Goal: Transaction & Acquisition: Register for event/course

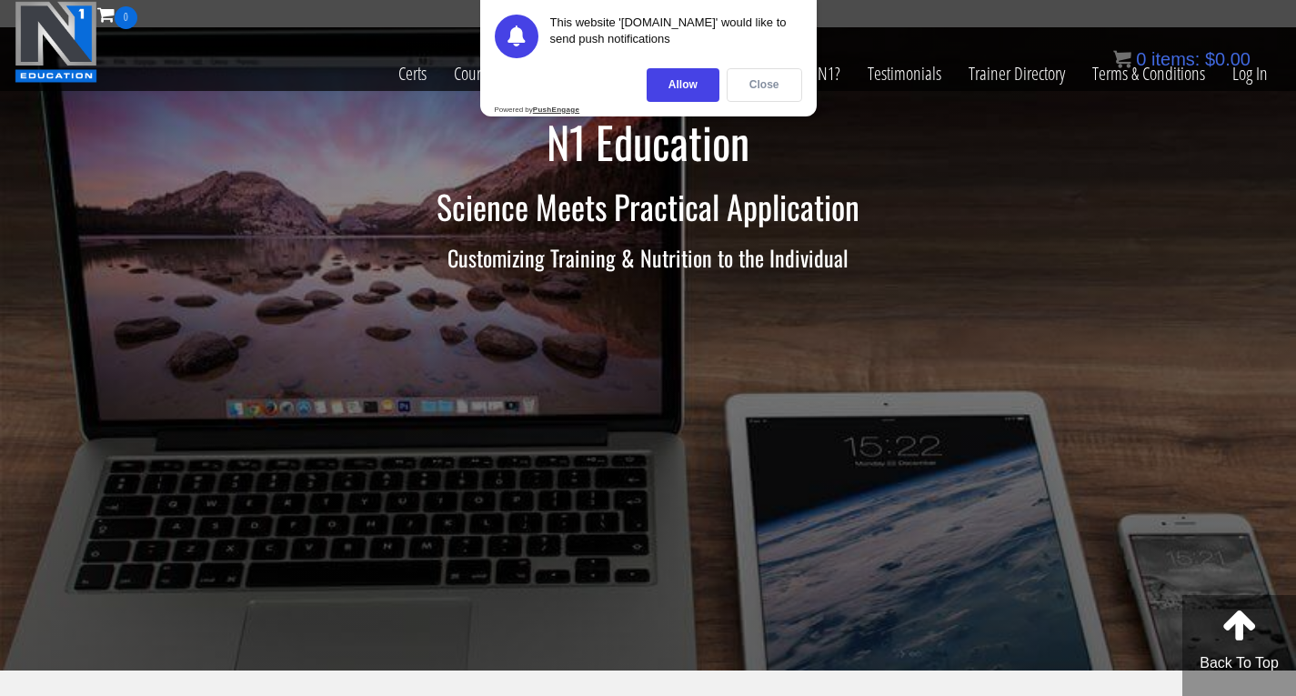
click at [764, 82] on div "Close" at bounding box center [764, 85] width 75 height 34
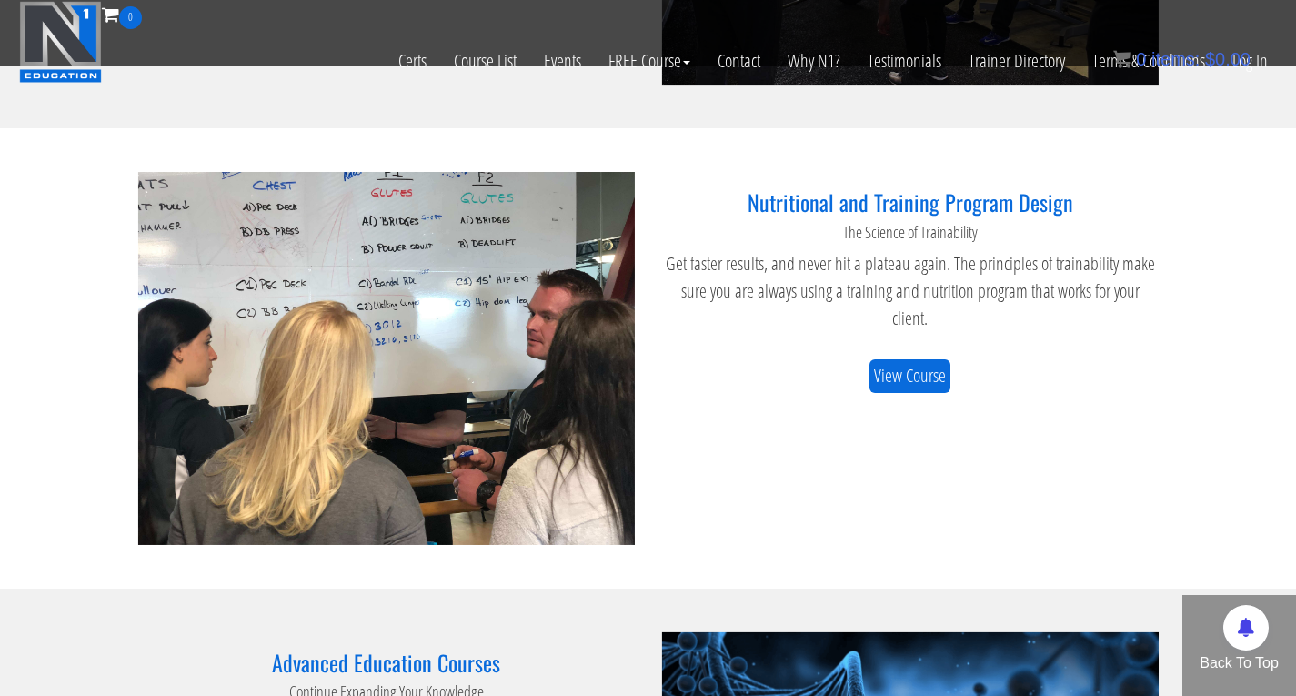
scroll to position [1455, 0]
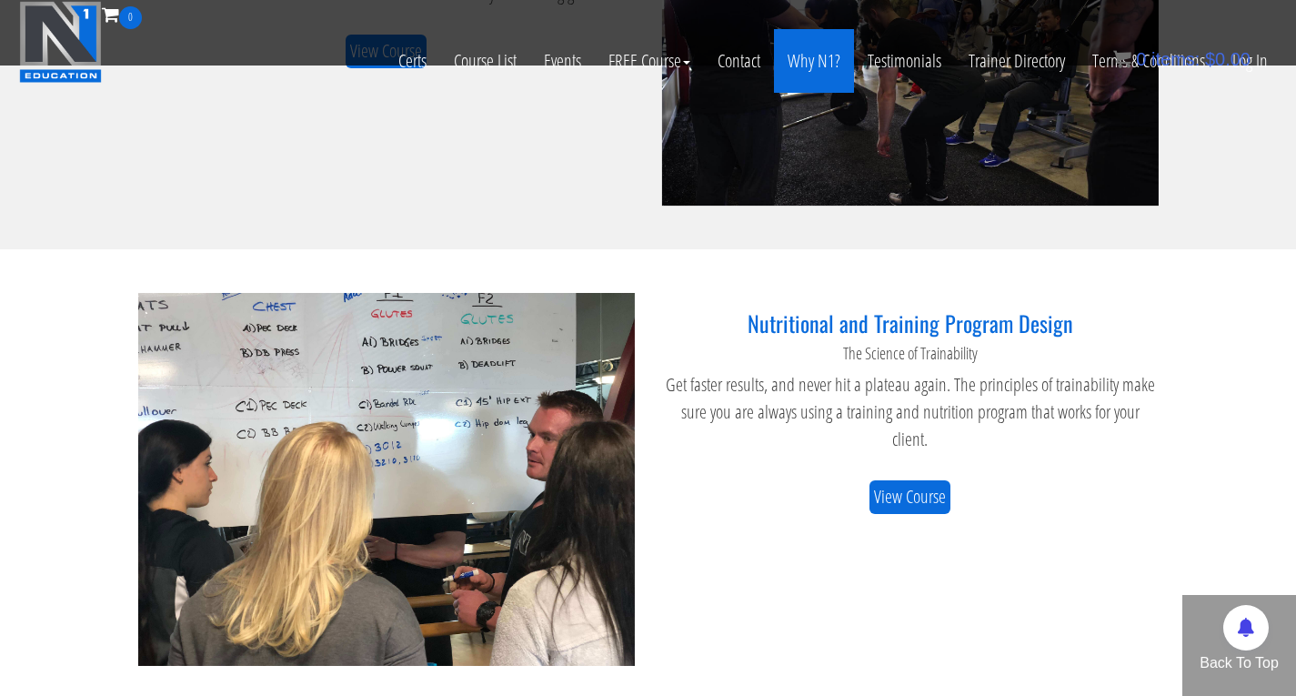
click at [819, 64] on link "Why N1?" at bounding box center [814, 61] width 80 height 64
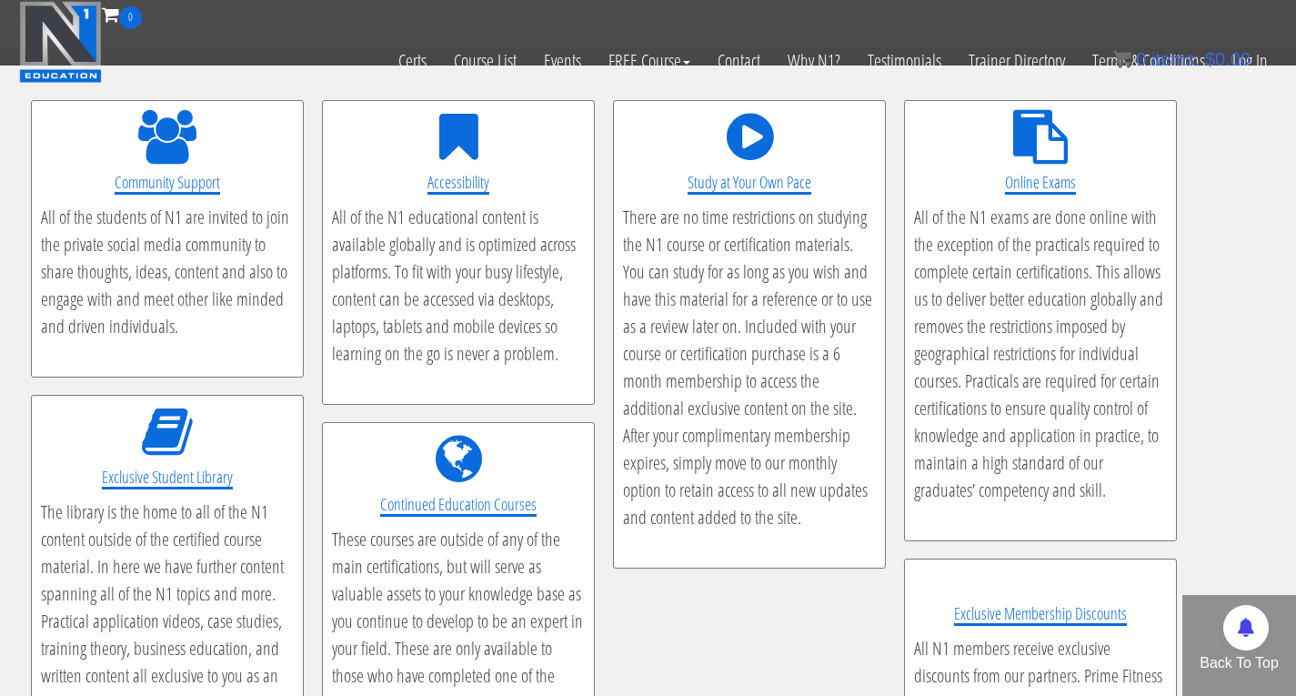
scroll to position [3093, 0]
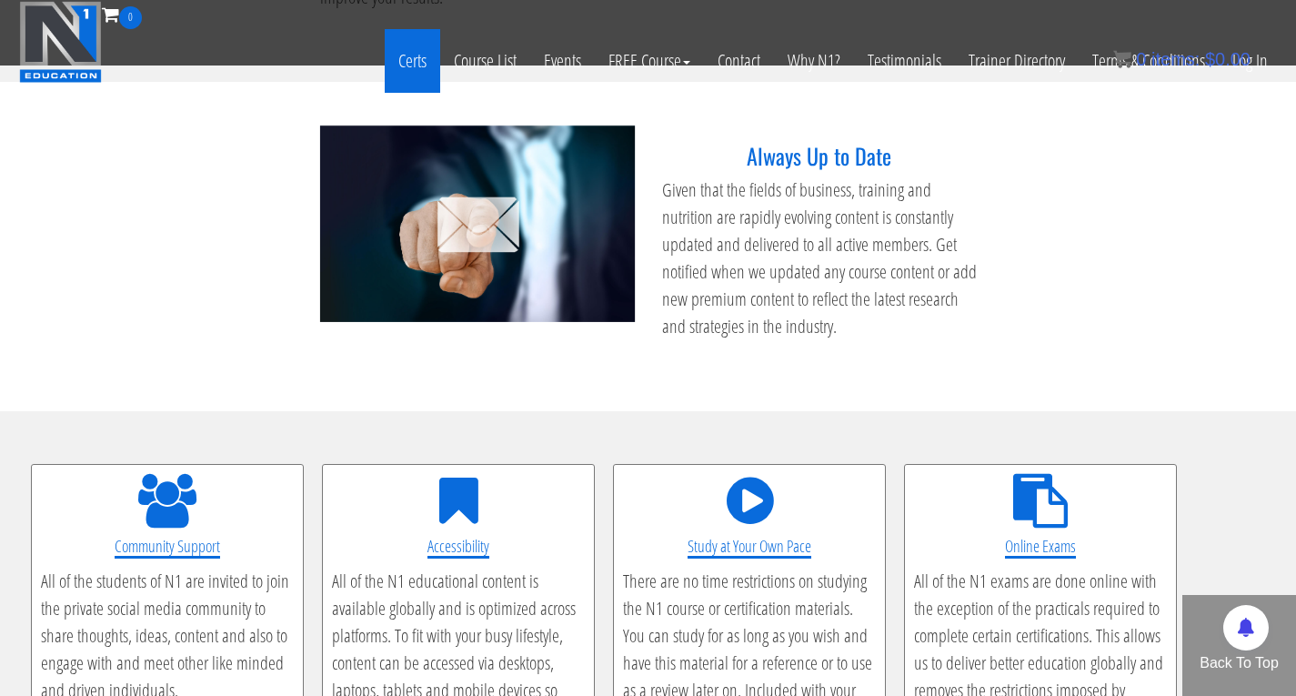
click at [418, 65] on link "Certs" at bounding box center [412, 61] width 55 height 64
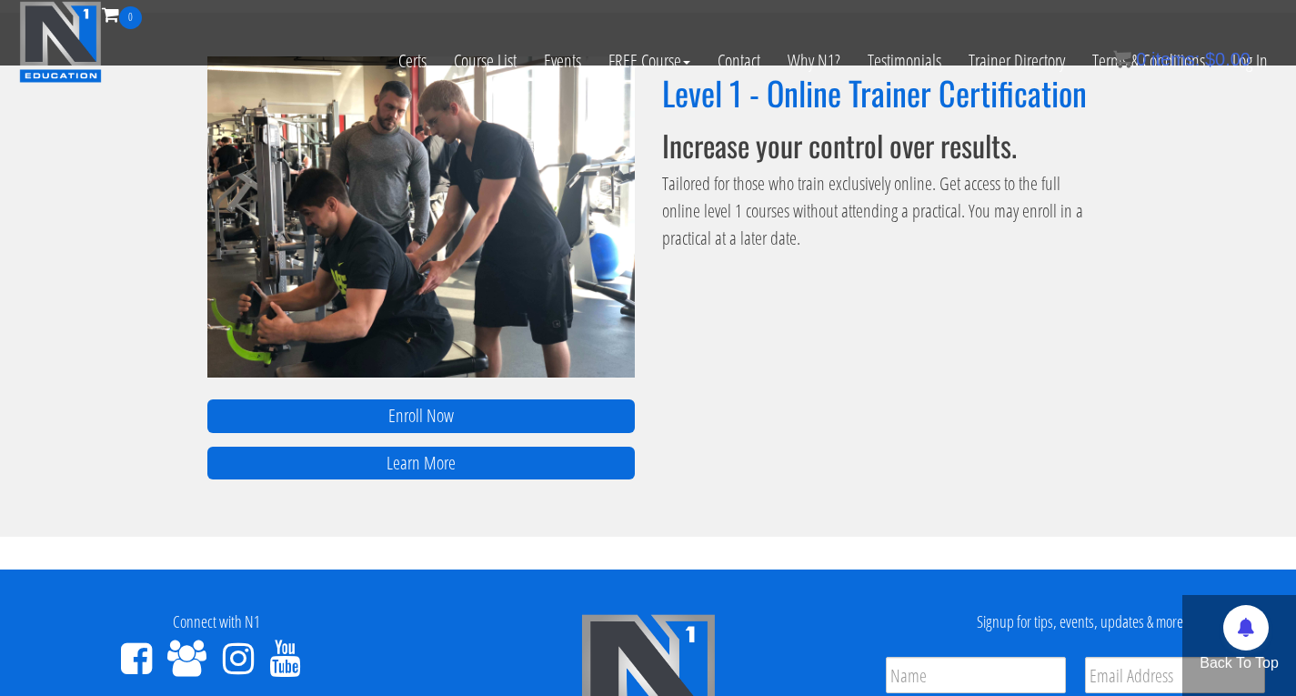
scroll to position [1091, 0]
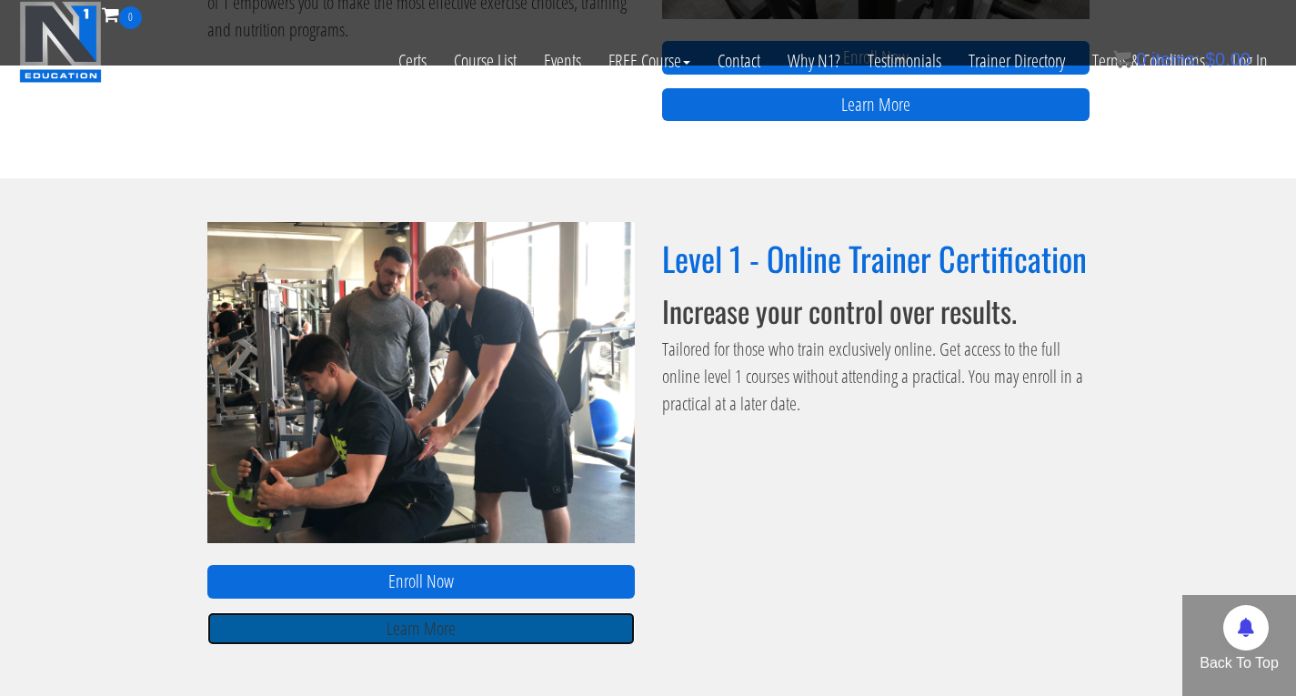
click at [505, 631] on link "Learn More" at bounding box center [421, 629] width 428 height 34
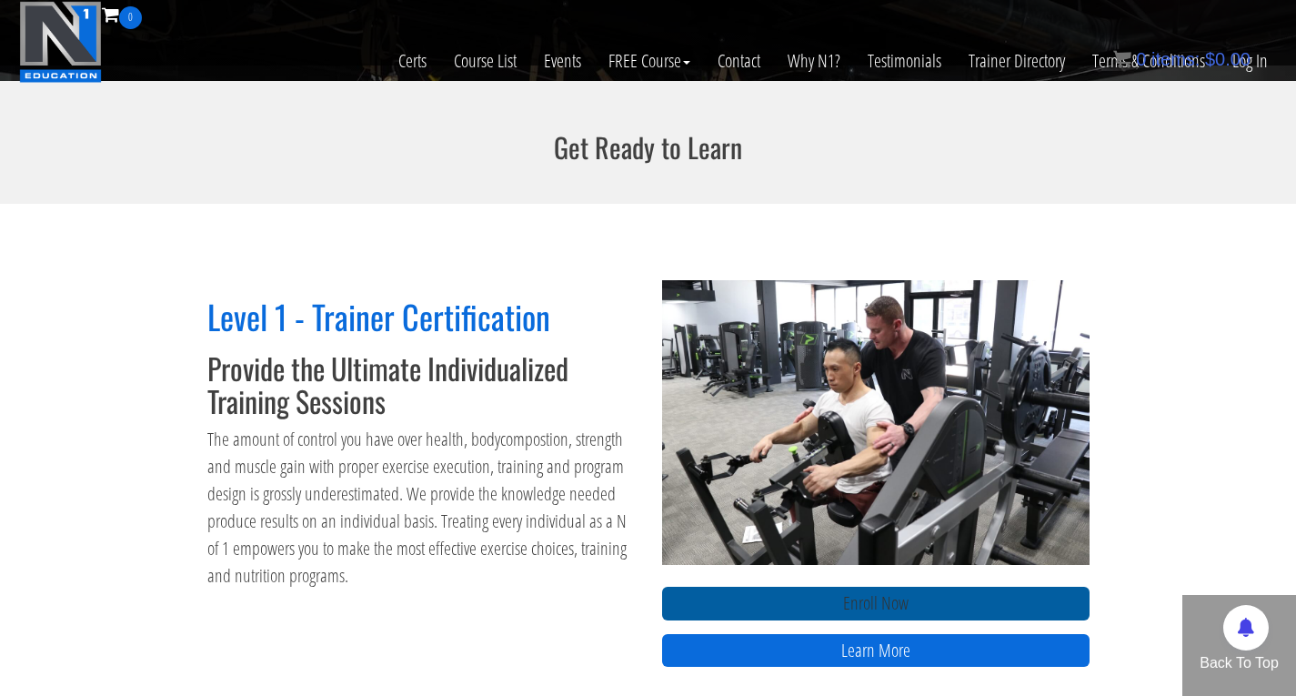
scroll to position [728, 0]
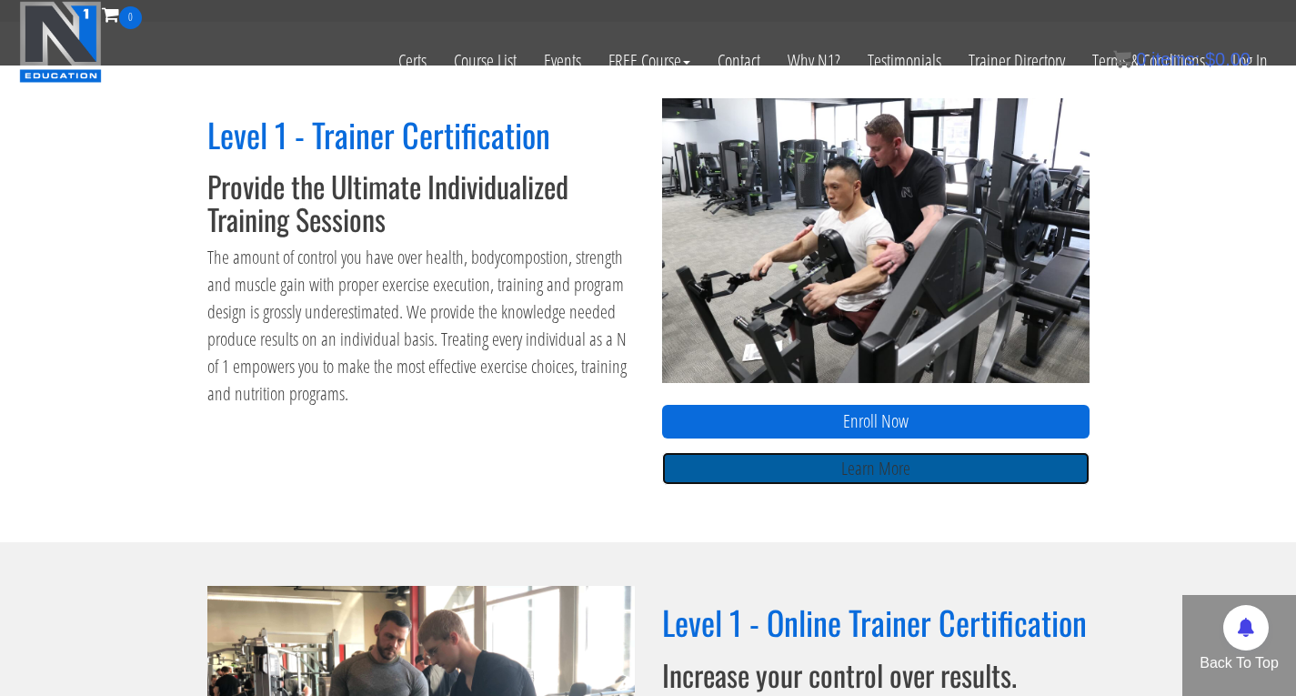
click at [881, 468] on link "Learn More" at bounding box center [876, 469] width 428 height 34
click at [868, 475] on link "Learn More" at bounding box center [876, 469] width 428 height 34
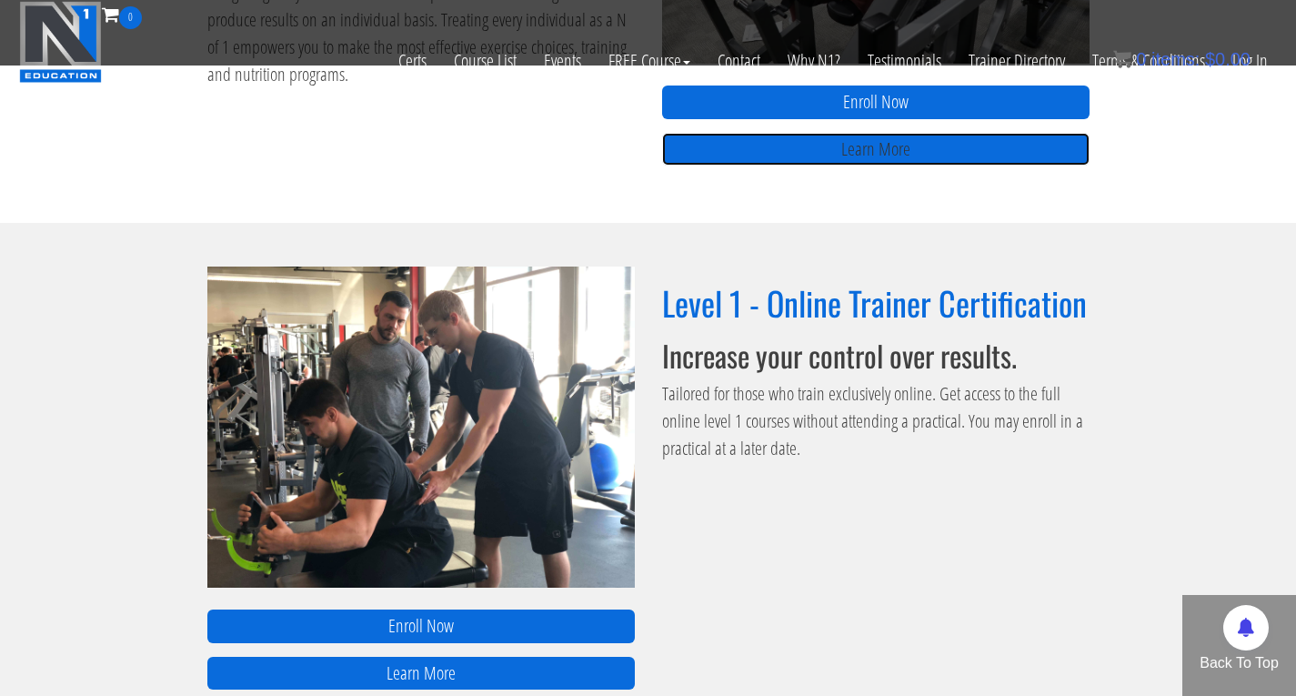
scroll to position [592, 0]
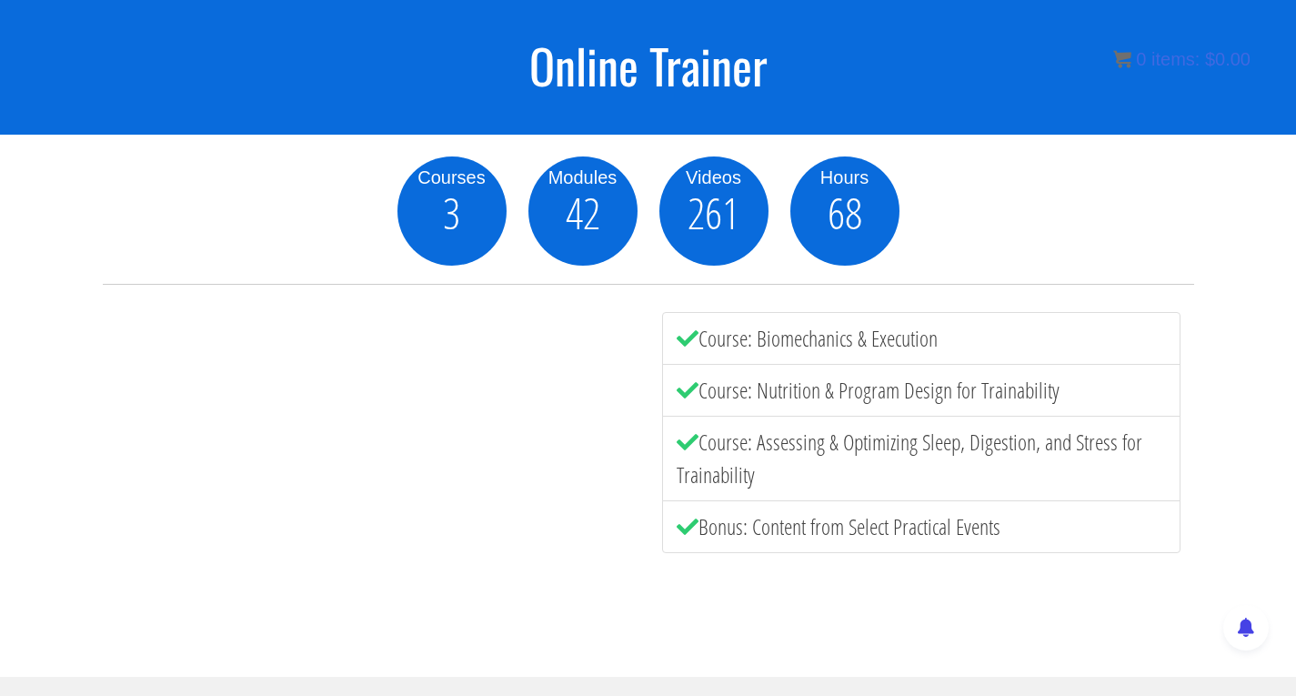
scroll to position [114, 0]
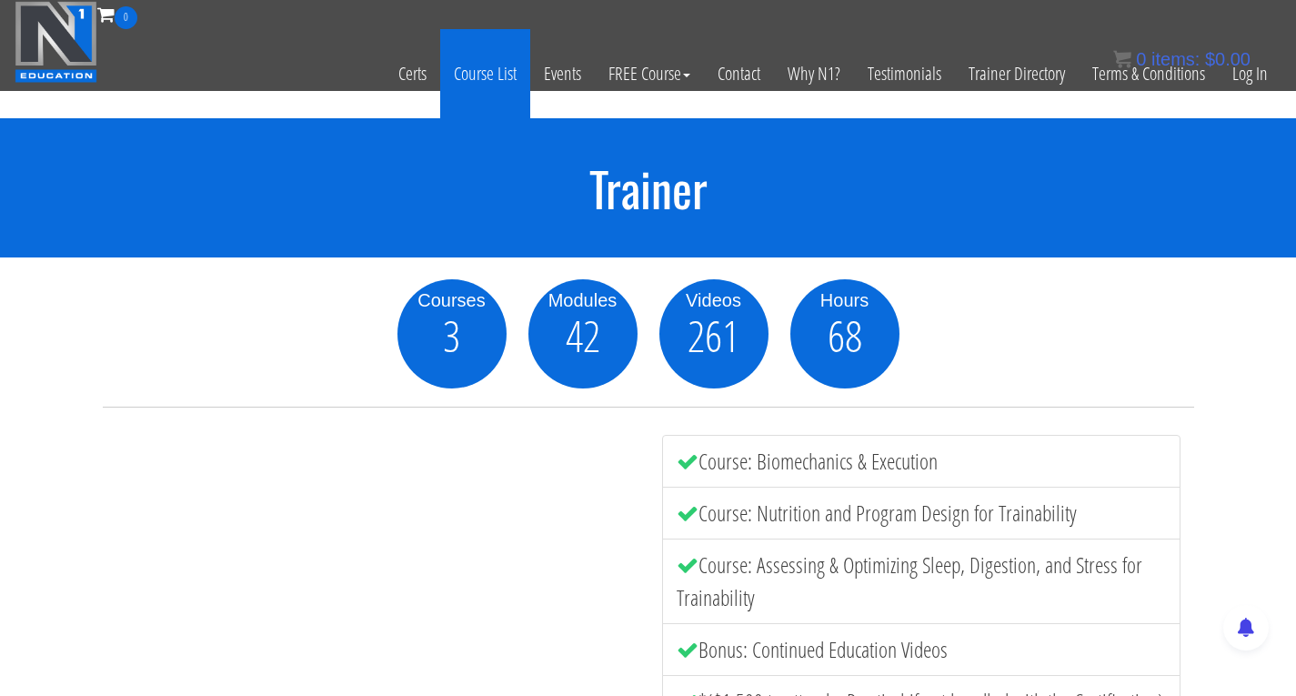
click at [495, 79] on link "Course List" at bounding box center [485, 73] width 90 height 89
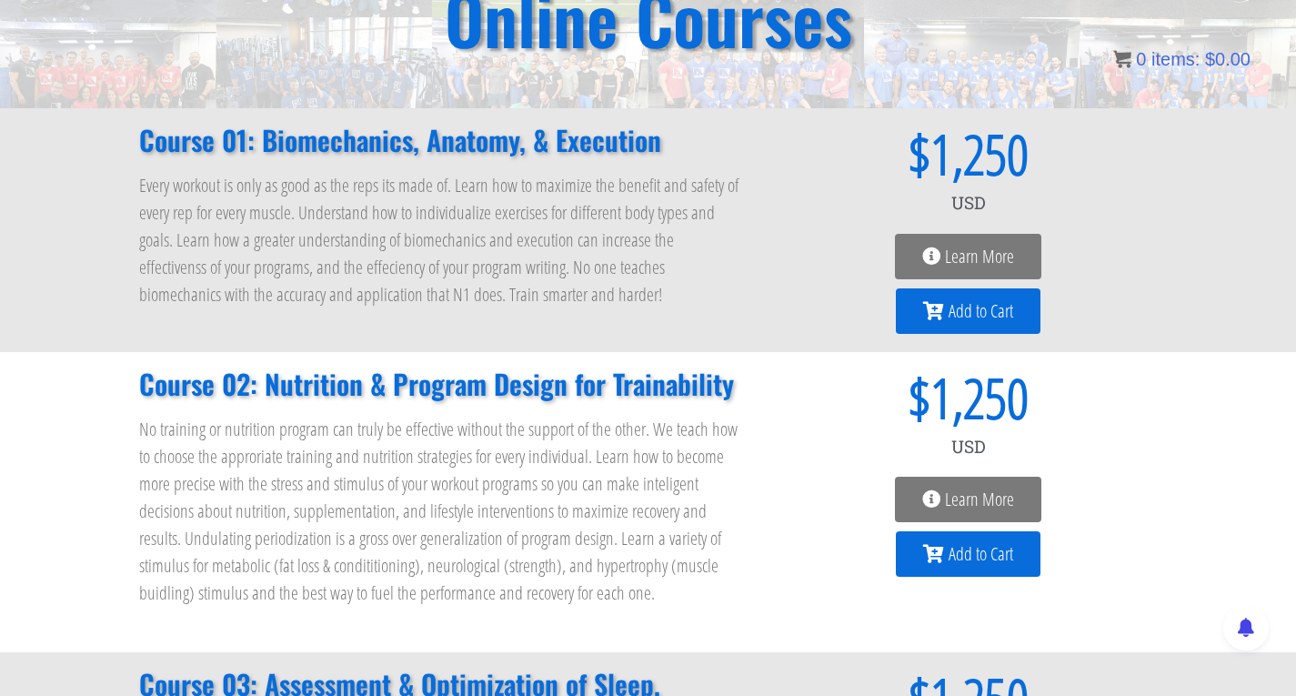
scroll to position [170, 0]
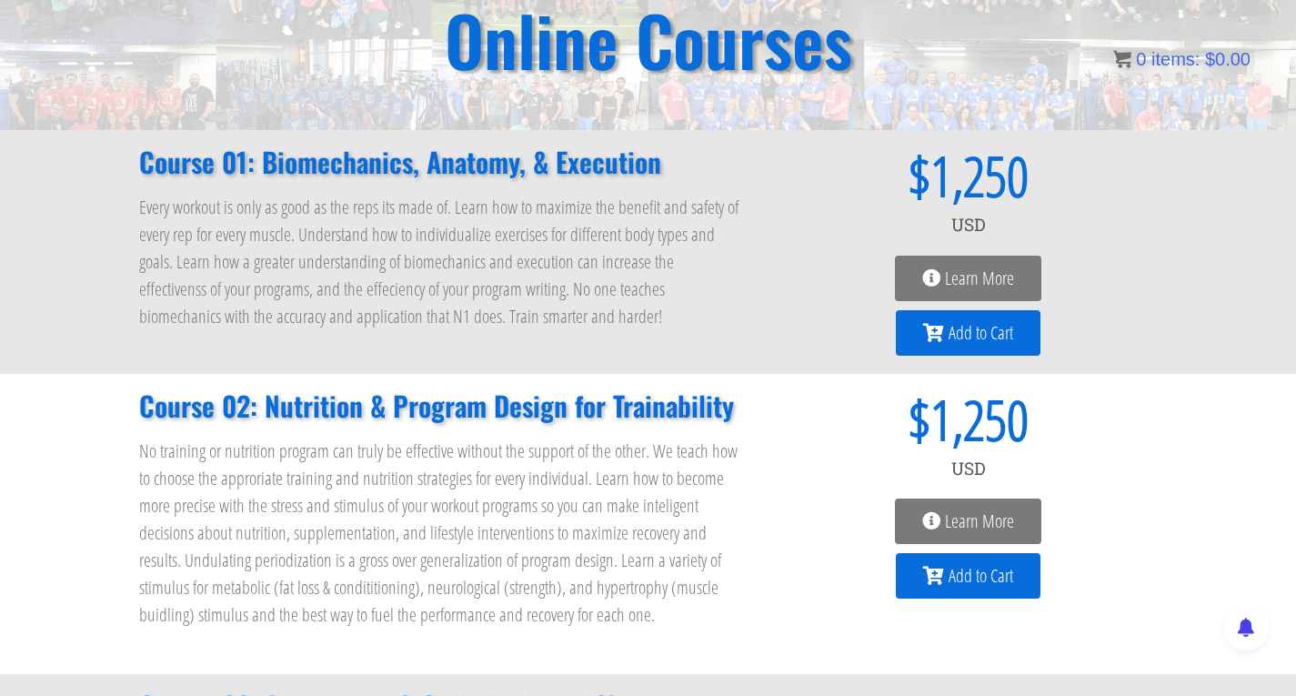
click at [971, 285] on span "Learn More" at bounding box center [979, 278] width 69 height 18
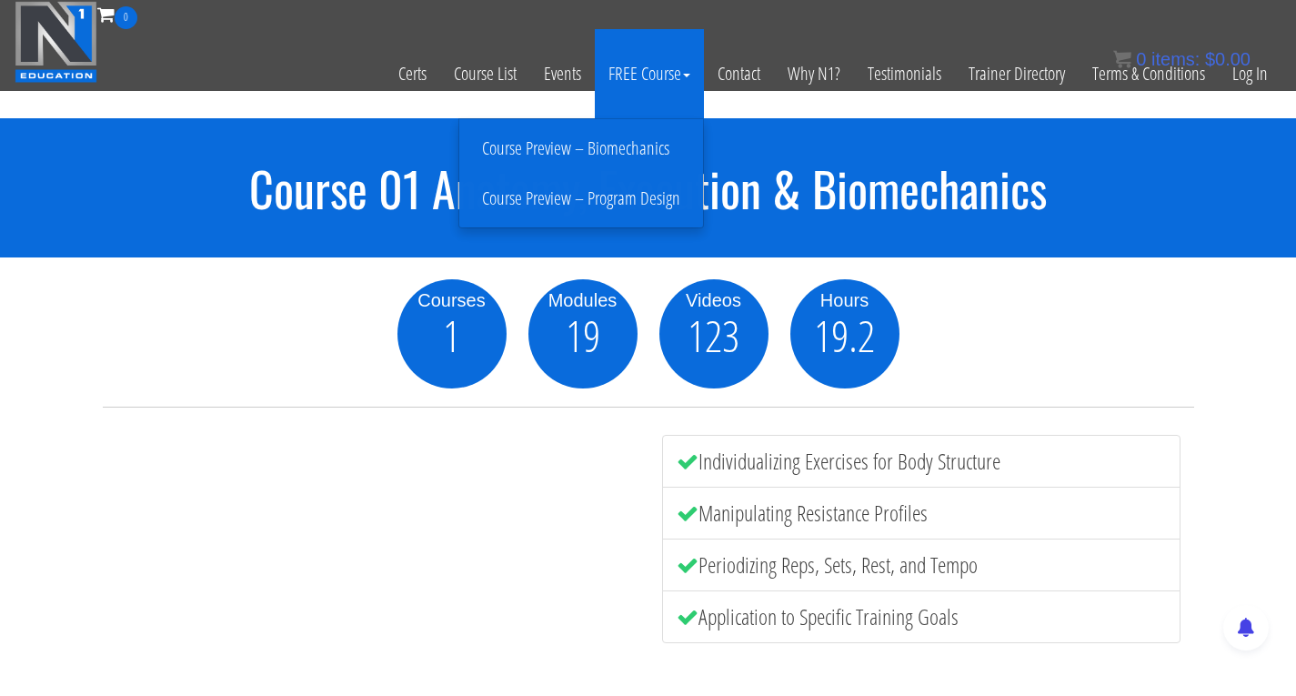
click at [669, 79] on link "FREE Course" at bounding box center [649, 73] width 109 height 89
click at [654, 156] on link "Course Preview – Biomechanics" at bounding box center [581, 149] width 235 height 32
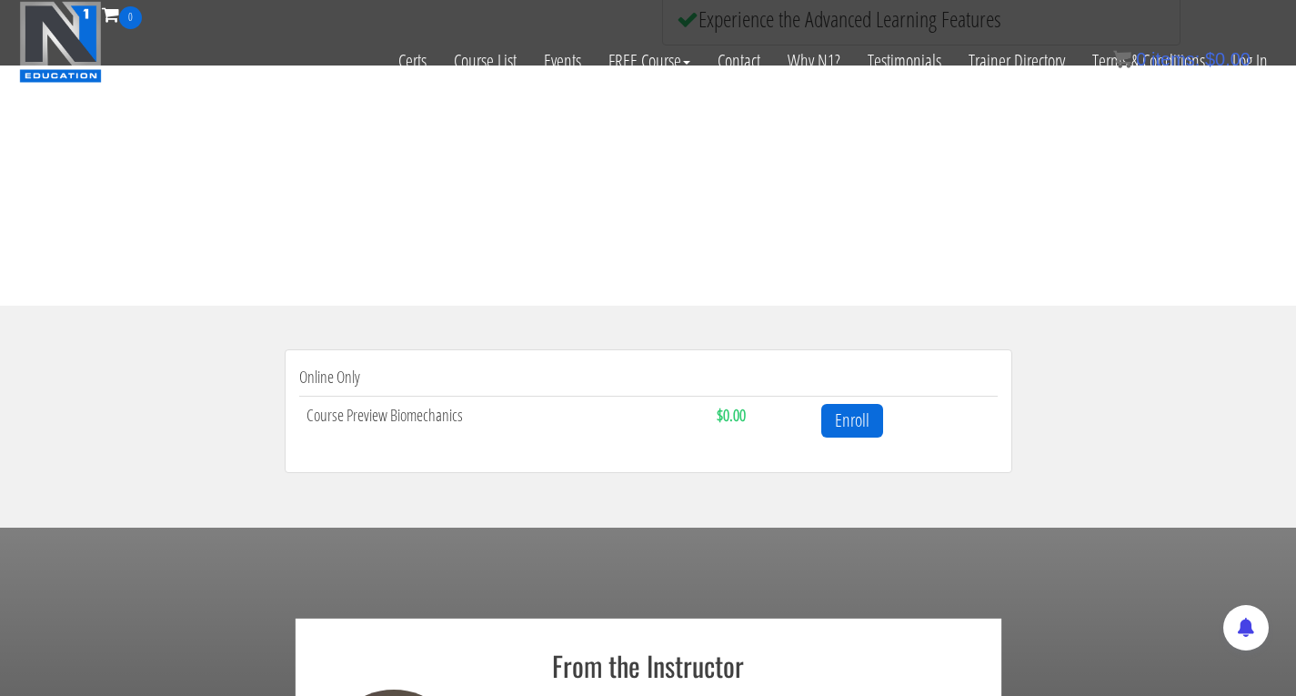
scroll to position [389, 0]
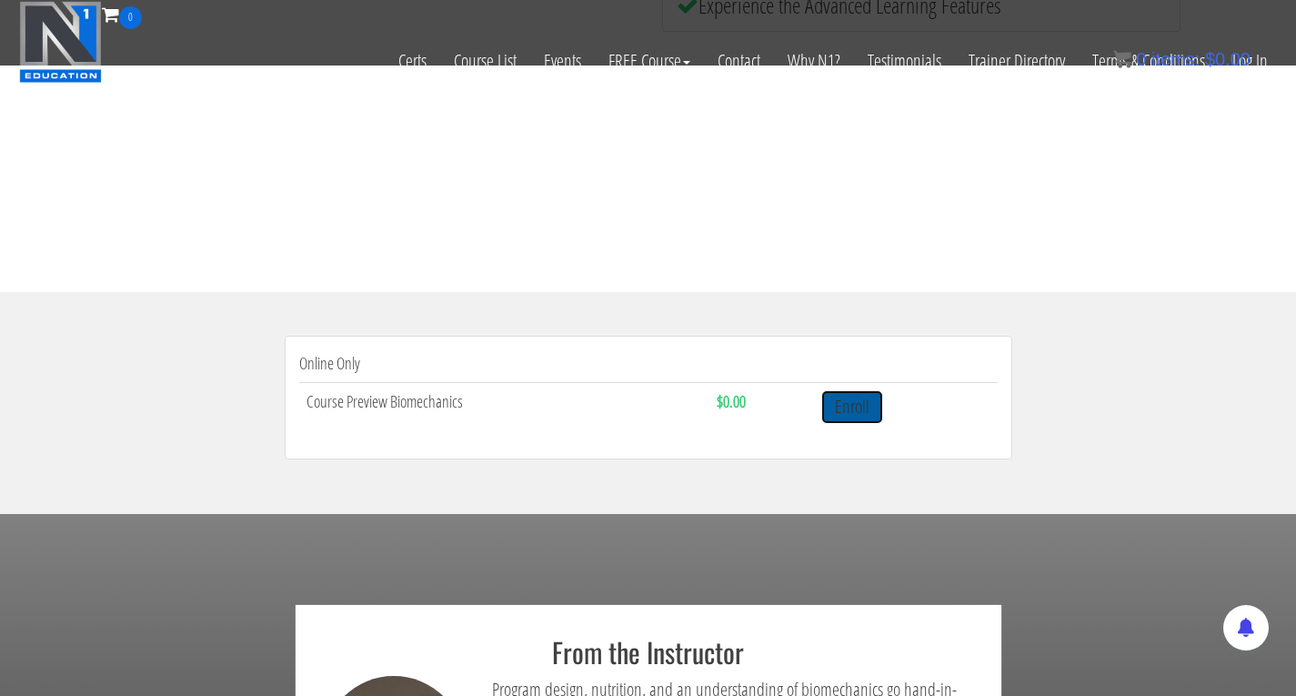
click at [840, 413] on link "Enroll" at bounding box center [852, 407] width 62 height 34
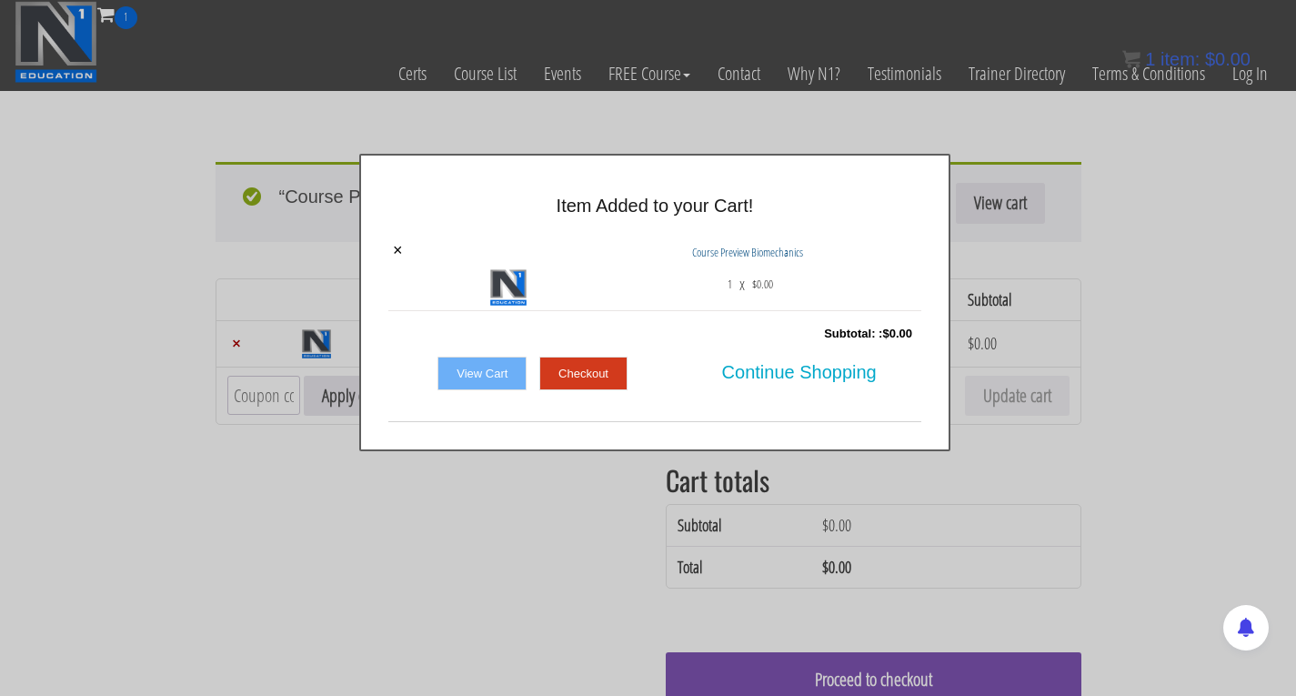
click at [572, 370] on link "Checkout" at bounding box center [583, 374] width 88 height 35
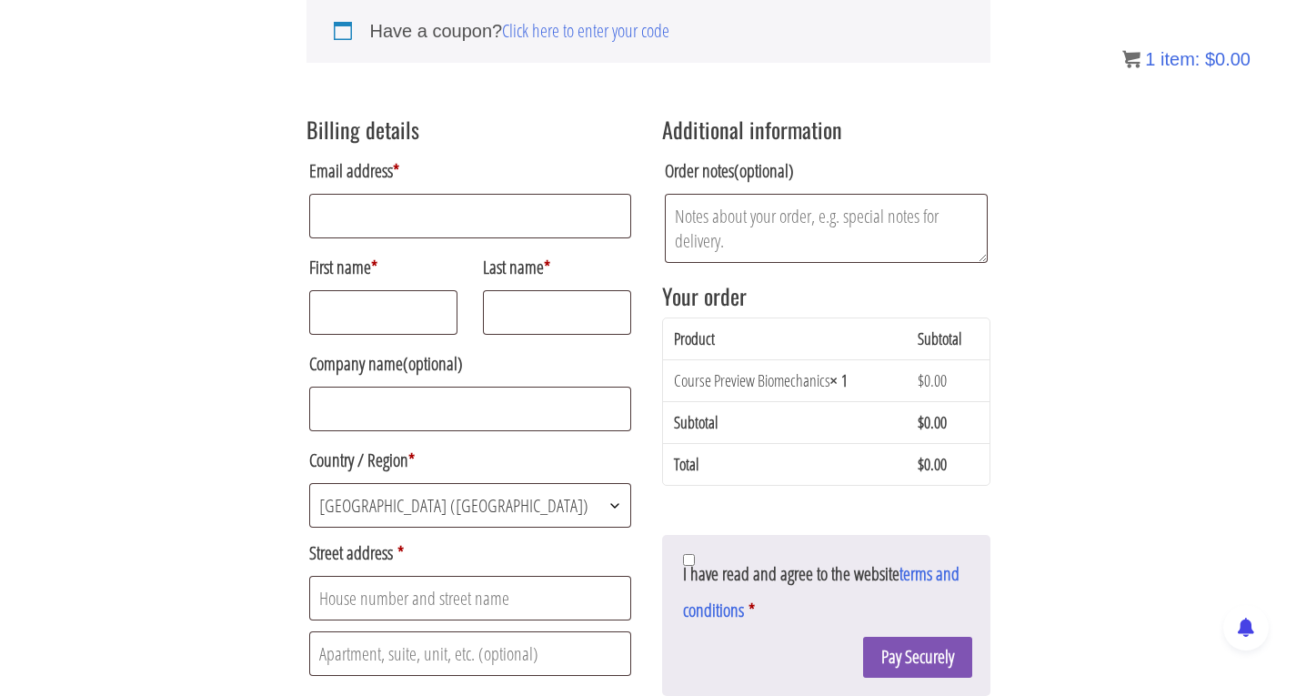
scroll to position [273, 0]
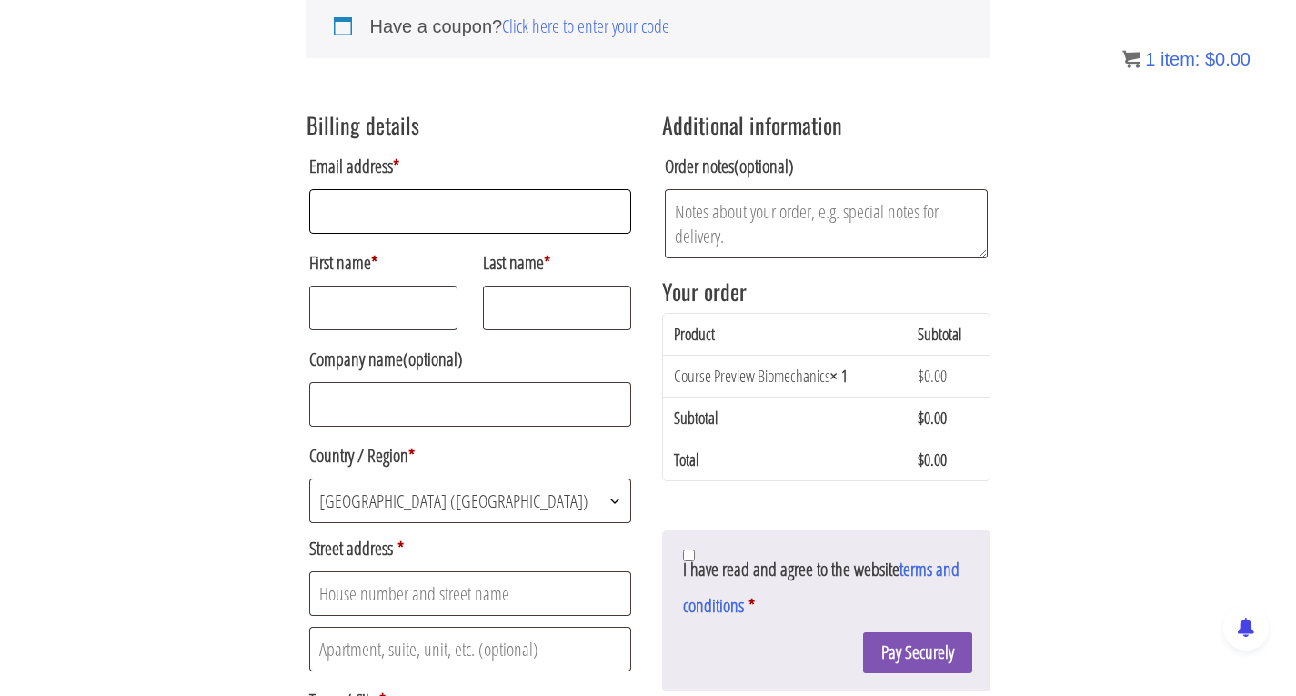
click at [406, 215] on input "Email address *" at bounding box center [470, 211] width 323 height 45
type input "[PERSON_NAME][EMAIL_ADDRESS][PERSON_NAME][DOMAIN_NAME]"
type input "Andrea"
type input "Luckino"
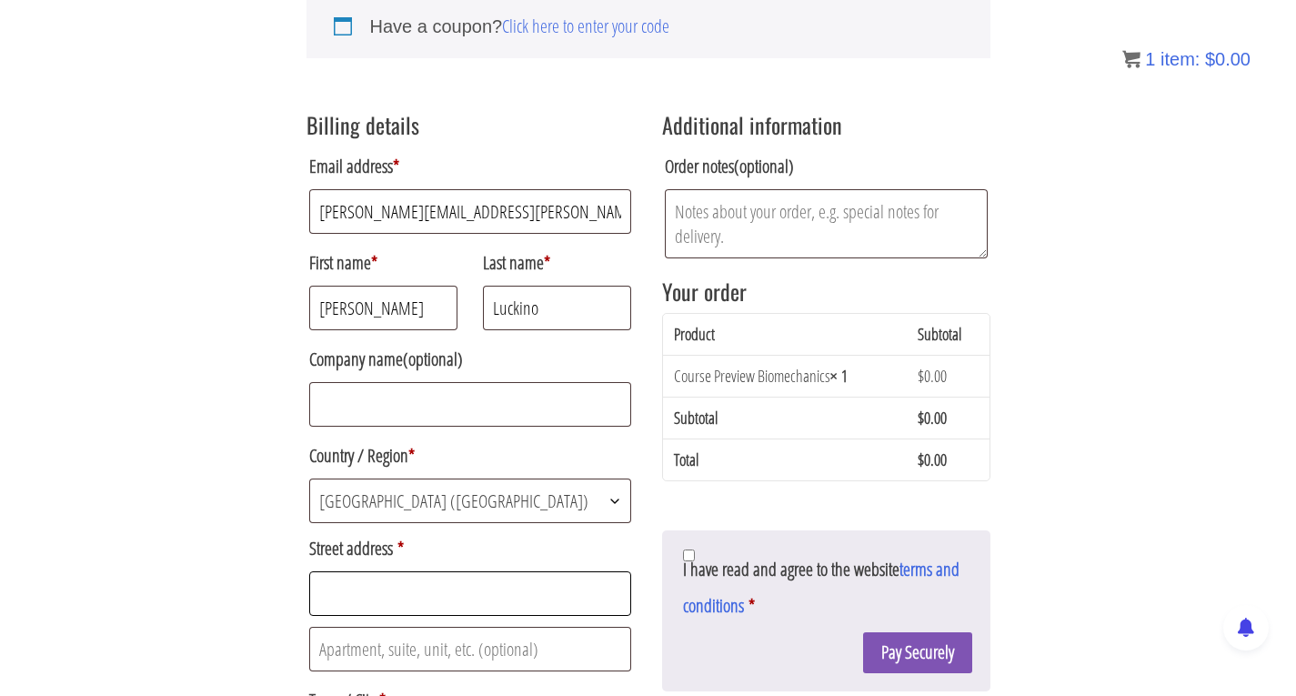
type input "2012 PALMER DR"
type input "NAPERVILLE"
select select "IL"
type input "60564"
type input "19176076353"
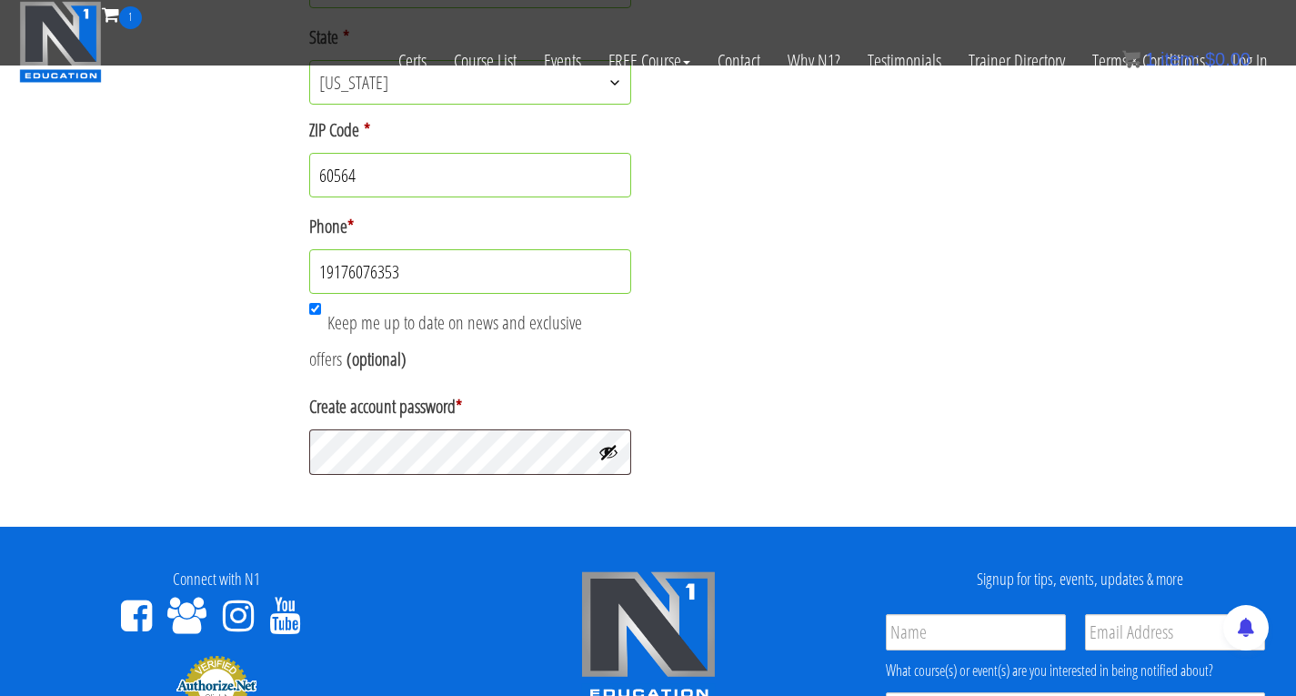
scroll to position [953, 0]
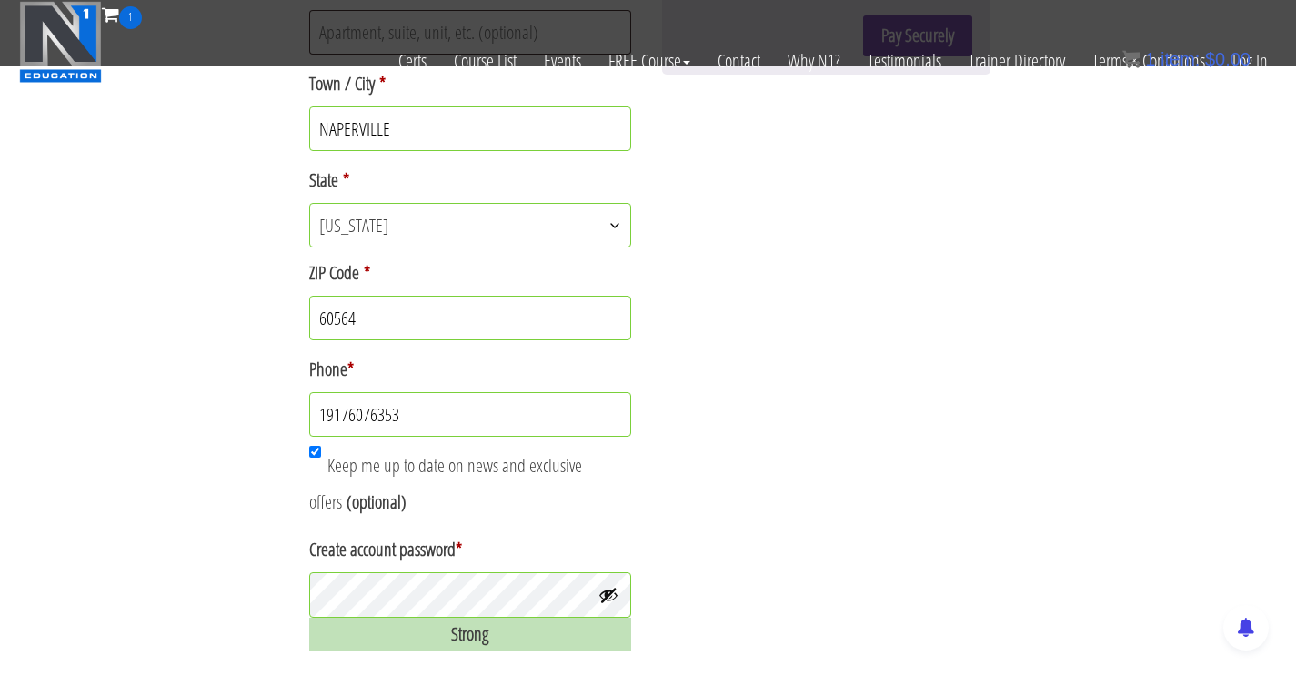
scroll to position [862, 0]
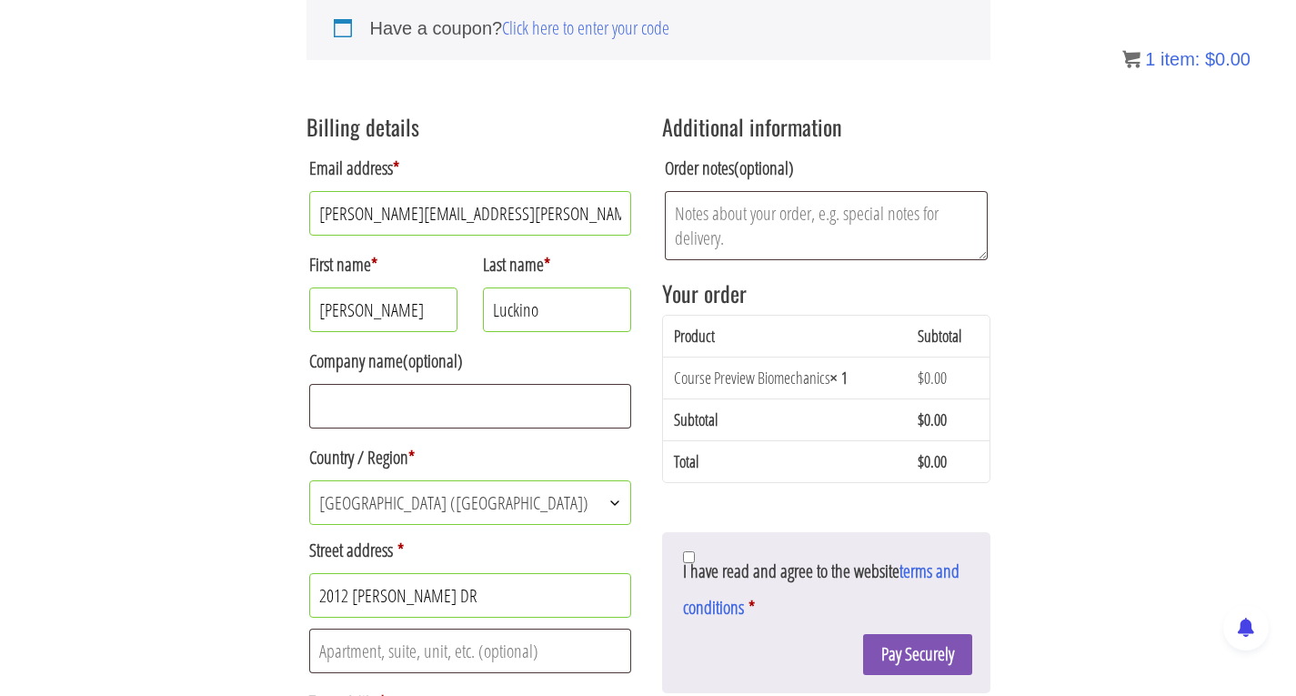
scroll to position [342, 0]
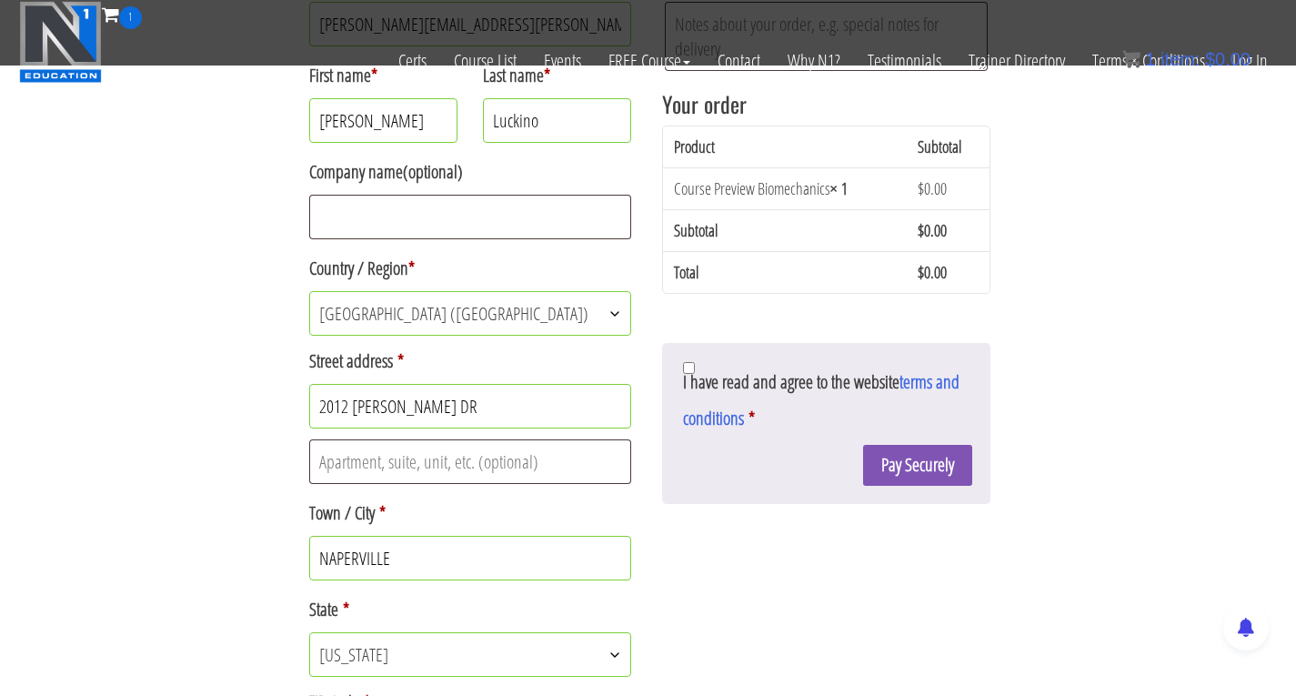
click at [697, 377] on span "I have read and agree to the website terms and conditions" at bounding box center [821, 399] width 277 height 61
click at [695, 374] on input "I have read and agree to the website terms and conditions *" at bounding box center [689, 368] width 12 height 12
checkbox input "true"
click at [914, 476] on button "Pay Securely" at bounding box center [917, 465] width 109 height 41
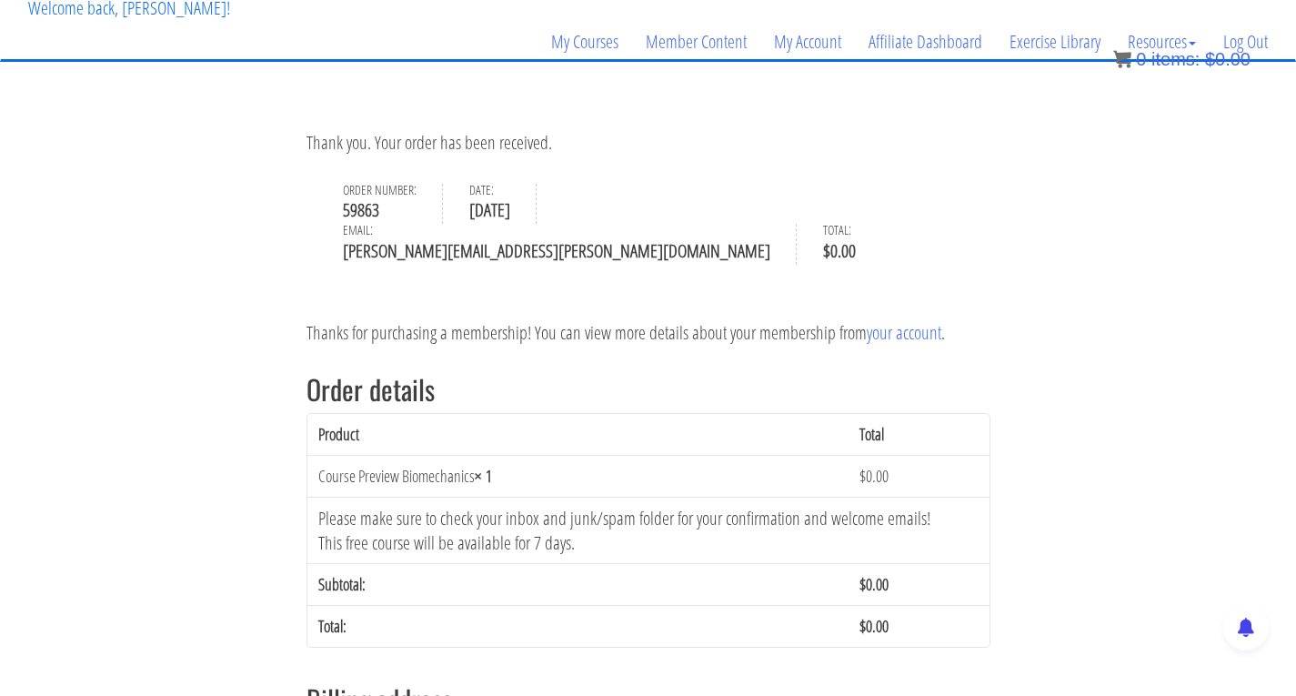
scroll to position [108, 0]
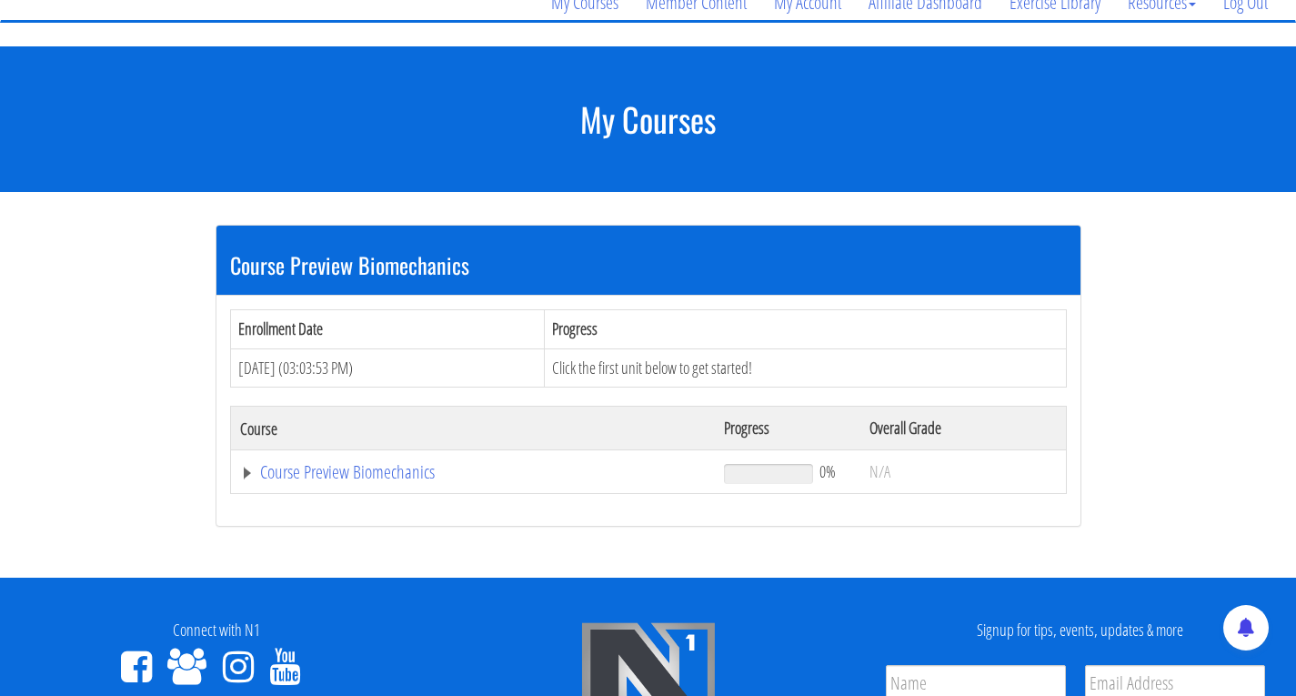
scroll to position [182, 0]
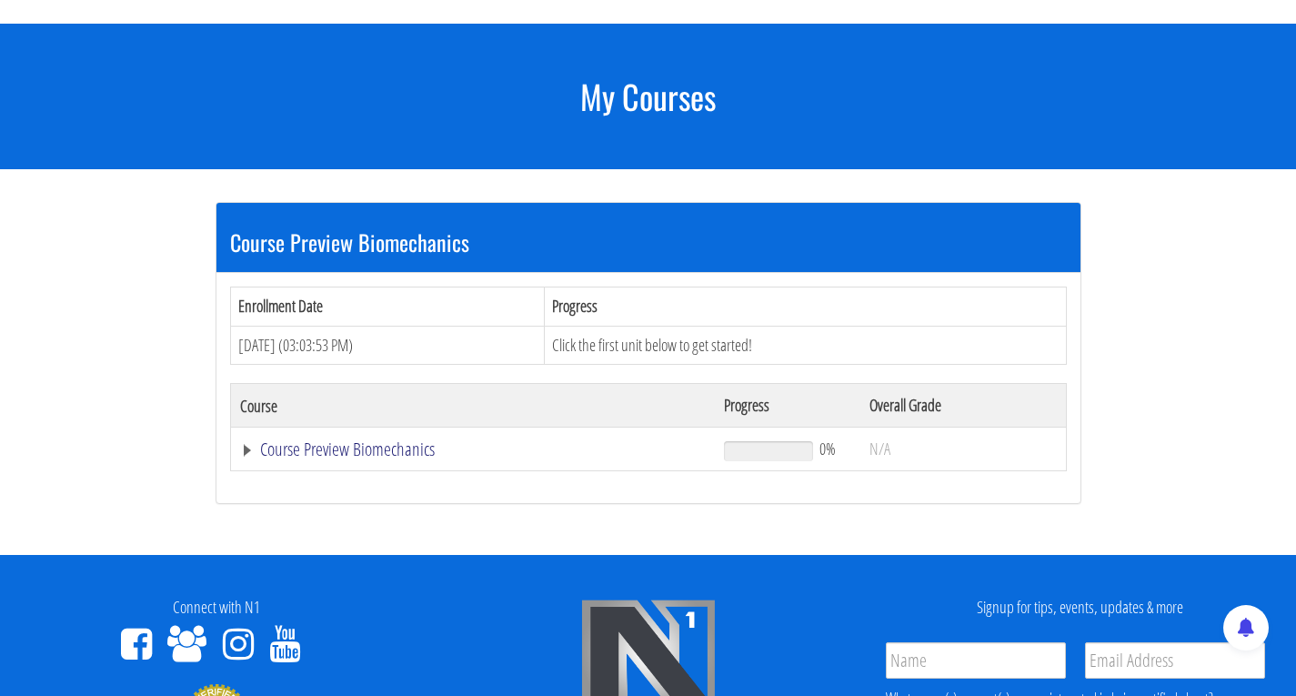
click at [347, 454] on link "Course Preview Biomechanics" at bounding box center [473, 449] width 467 height 18
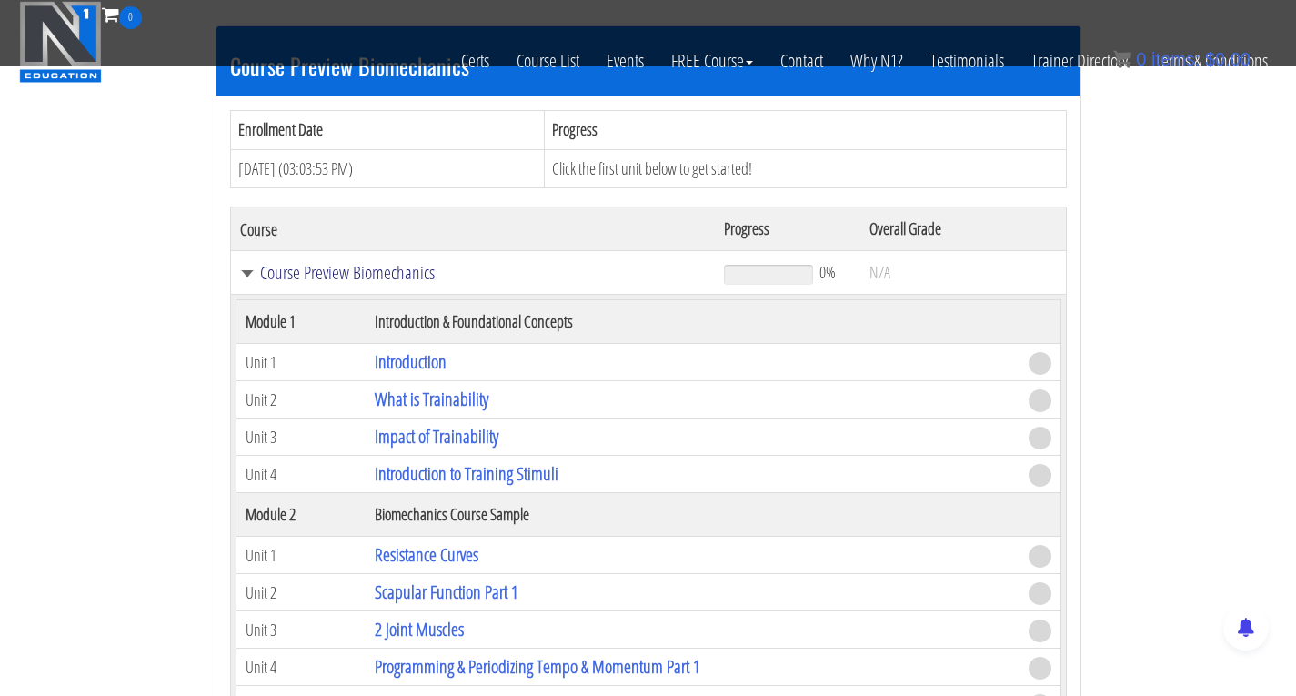
scroll to position [455, 0]
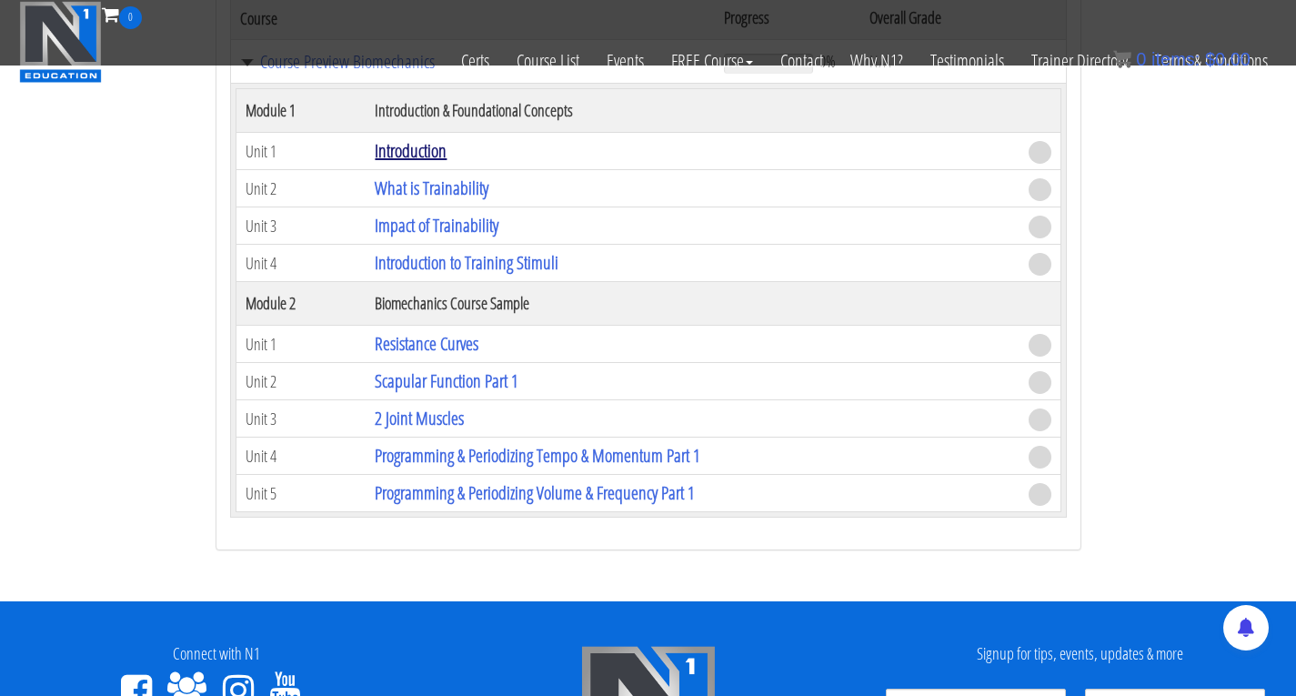
click at [419, 160] on link "Introduction" at bounding box center [411, 150] width 72 height 25
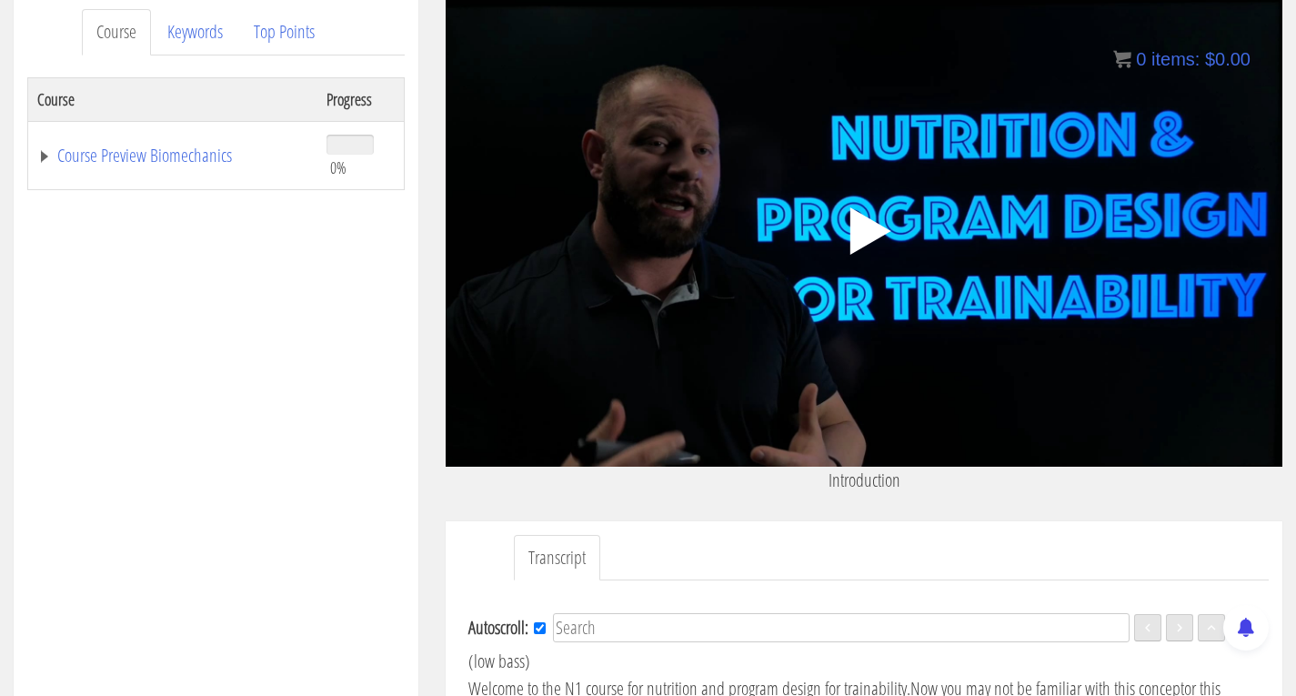
scroll to position [207, 0]
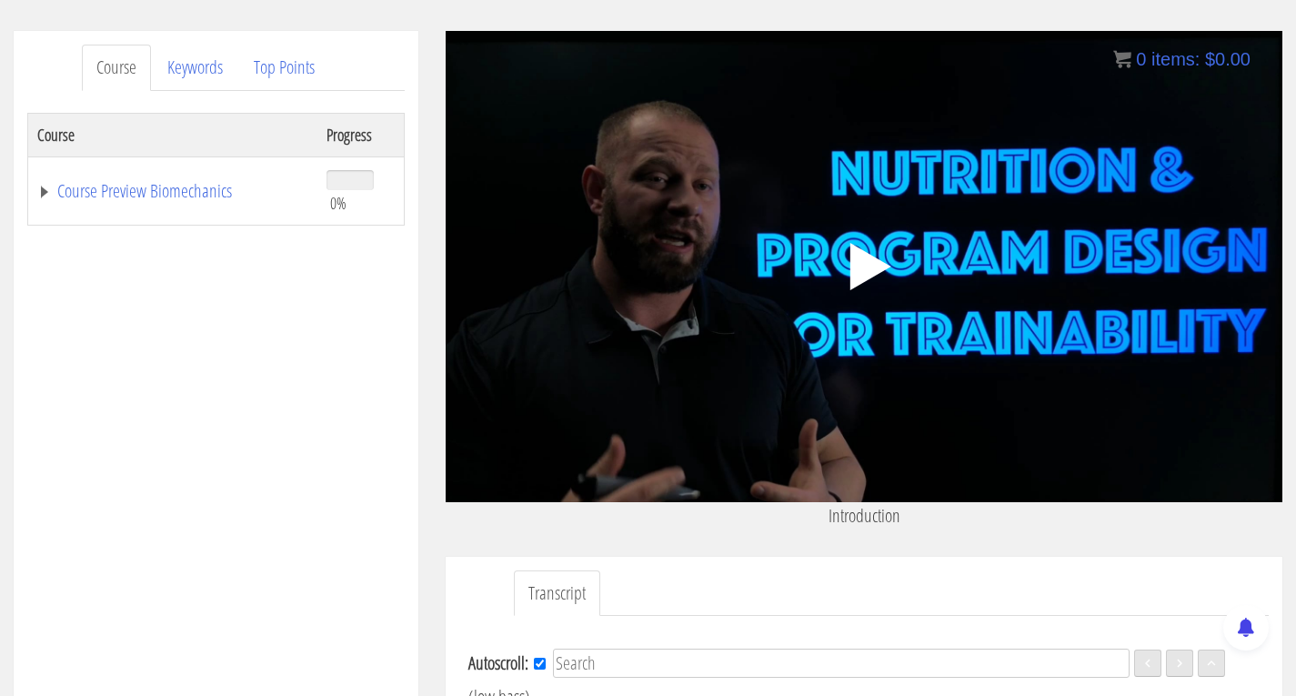
click at [869, 289] on icon ".fp-color-play{opacity:0.65;}.controlbutton{fill:#fff;}" at bounding box center [864, 266] width 115 height 115
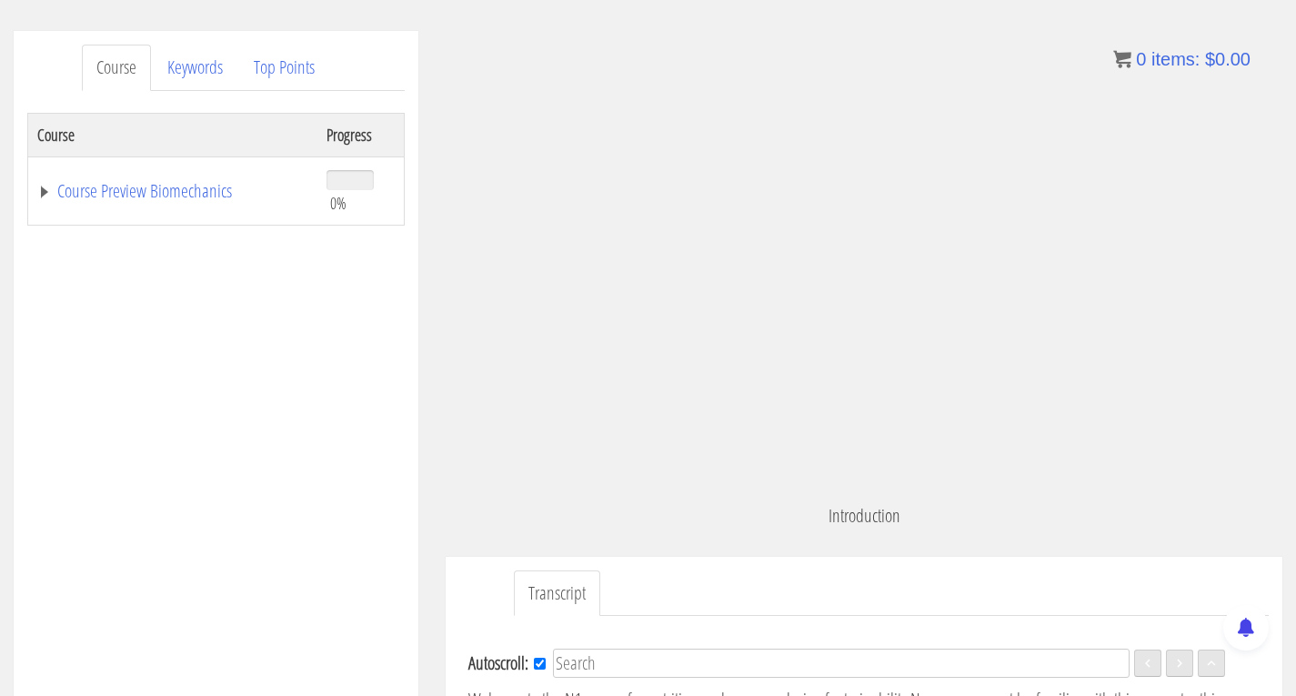
scroll to position [52, 0]
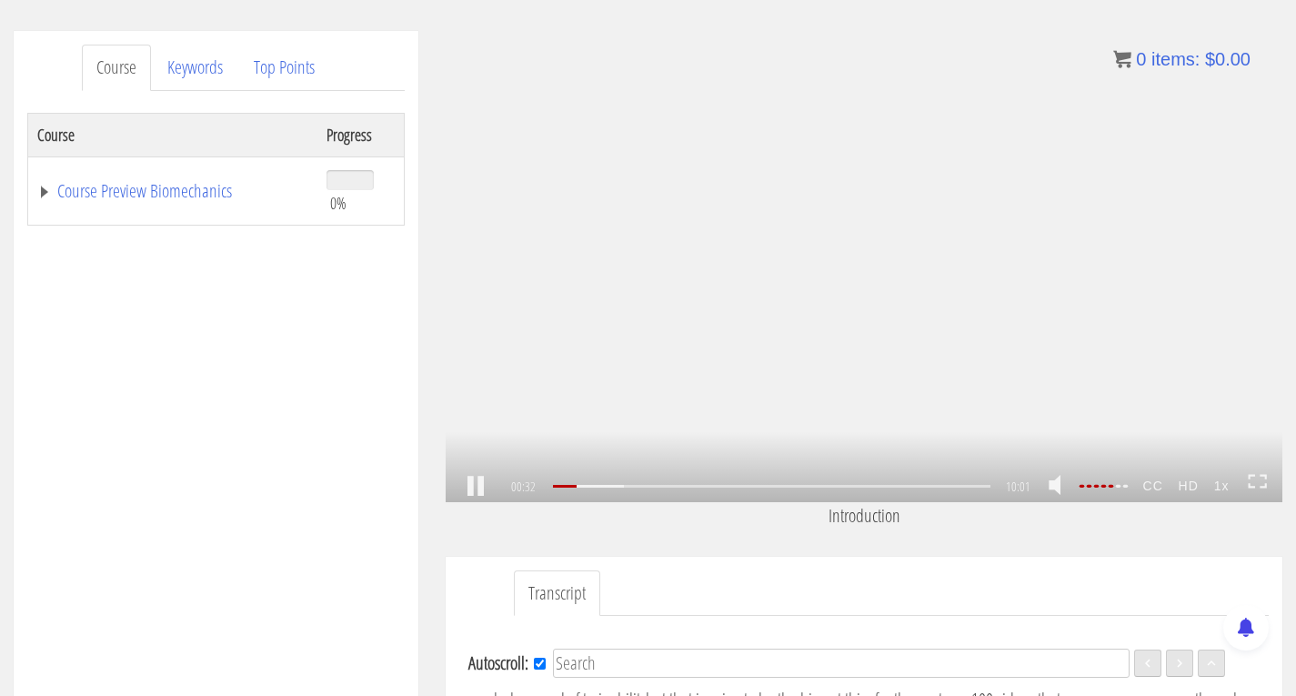
click at [465, 487] on link at bounding box center [475, 487] width 31 height 0
